Goal: Task Accomplishment & Management: Complete application form

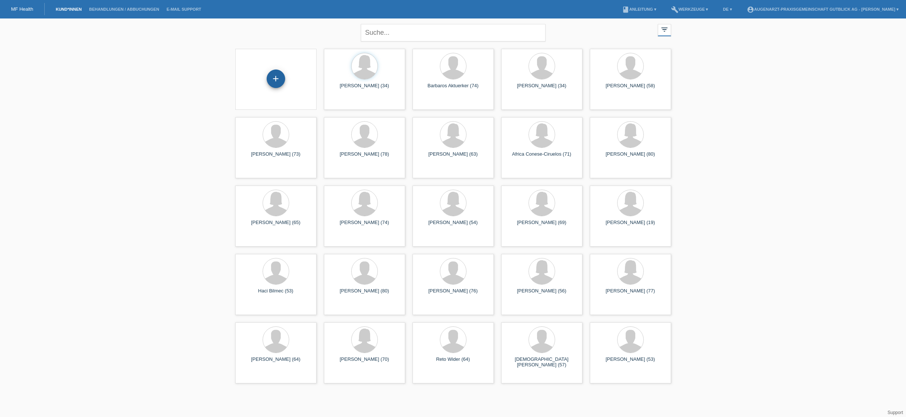
click at [277, 78] on div "+" at bounding box center [276, 78] width 18 height 18
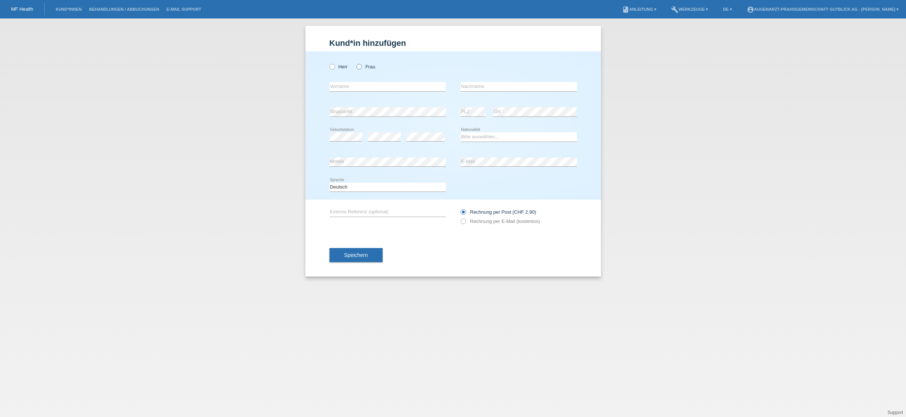
click at [368, 66] on label "Frau" at bounding box center [365, 67] width 19 height 6
click at [361, 66] on input "Frau" at bounding box center [358, 66] width 5 height 5
radio input "true"
click at [368, 85] on input "text" at bounding box center [388, 86] width 116 height 9
type input "Melindiana"
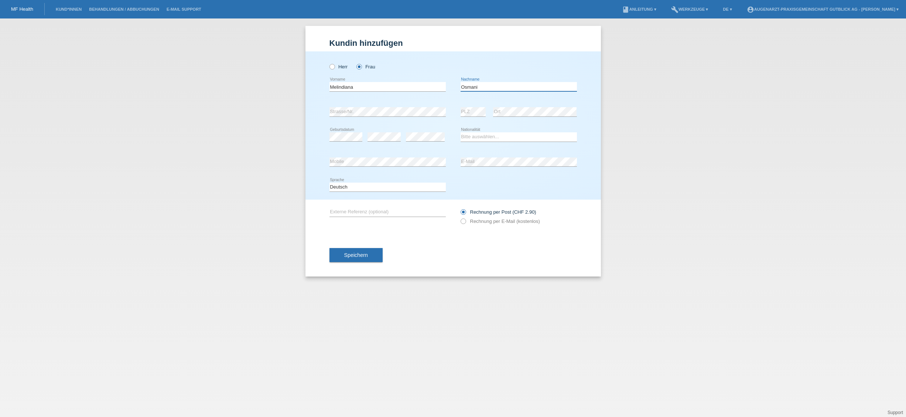
type input "Osmani"
click at [472, 139] on select "Bitte auswählen... Schweiz Deutschland Liechtenstein Österreich ------------ Af…" at bounding box center [519, 136] width 116 height 9
select select "CH"
click at [461, 132] on select "Bitte auswählen... Schweiz Deutschland Liechtenstein Österreich ------------ Af…" at bounding box center [519, 136] width 116 height 9
click at [367, 259] on button "Speichern" at bounding box center [356, 255] width 53 height 14
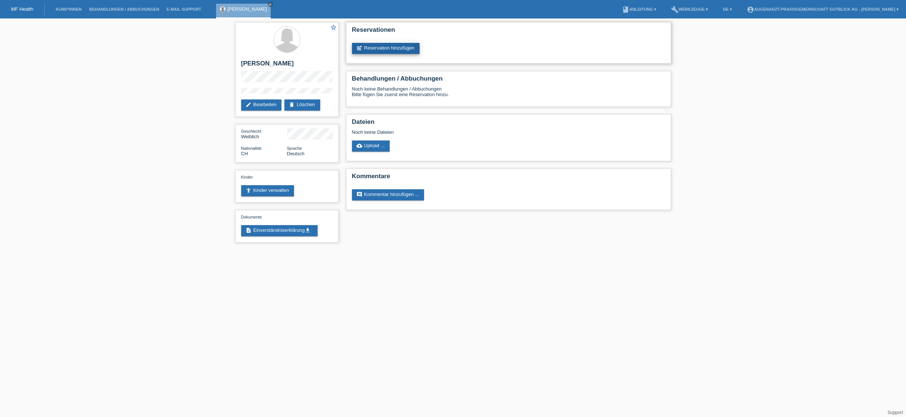
click at [381, 47] on link "post_add Reservation hinzufügen" at bounding box center [386, 48] width 68 height 11
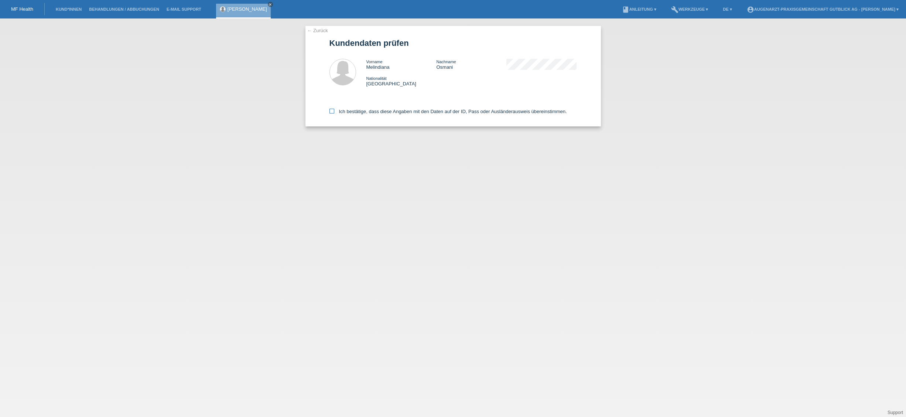
click at [332, 111] on icon at bounding box center [332, 111] width 5 height 5
click at [332, 111] on input "Ich bestätige, dass diese Angaben mit den Daten auf der ID, Pass oder Ausländer…" at bounding box center [332, 111] width 5 height 5
checkbox input "true"
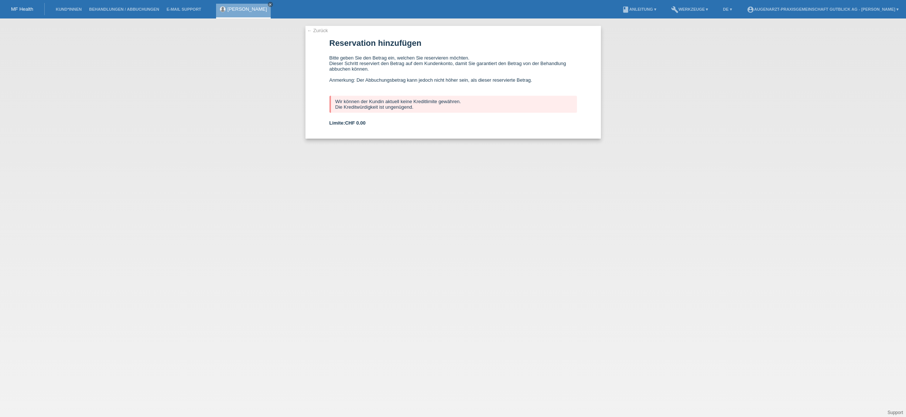
drag, startPoint x: 339, startPoint y: 103, endPoint x: 459, endPoint y: 108, distance: 120.1
click at [460, 105] on div "Wir können der Kundin aktuell keine Kreditlimite gewähren. Die Kreditwürdigkeit…" at bounding box center [454, 104] width 248 height 17
click at [465, 122] on div "Limite: CHF 0.00" at bounding box center [454, 123] width 248 height 6
